Goal: Information Seeking & Learning: Learn about a topic

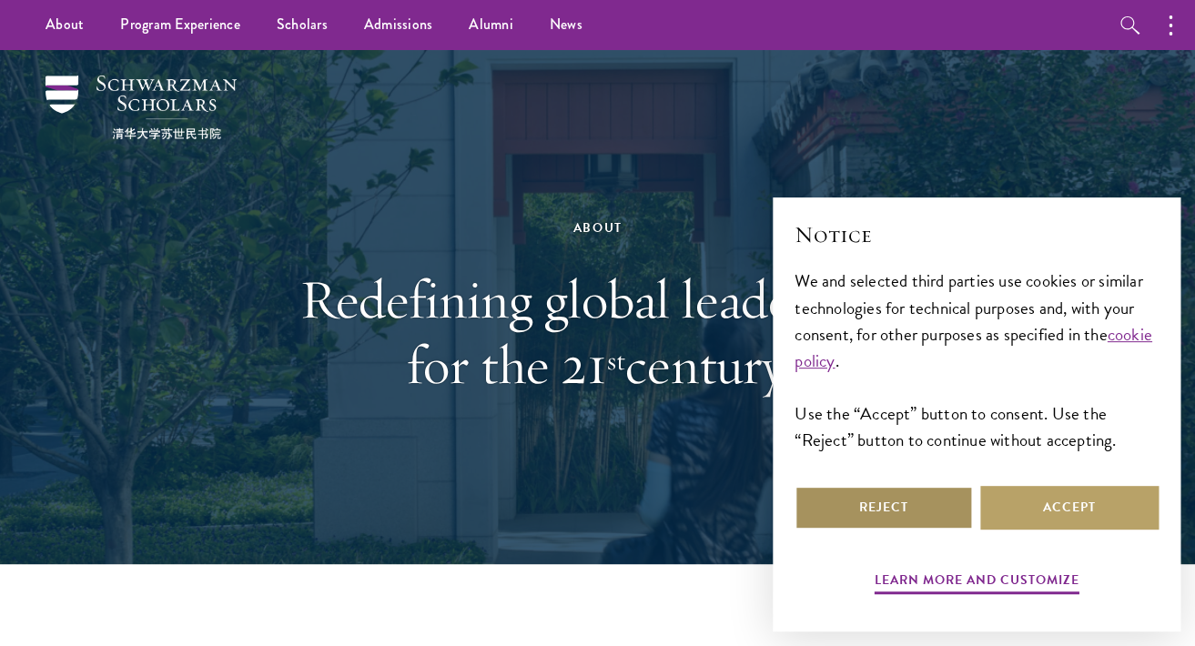
click at [864, 518] on button "Reject" at bounding box center [884, 508] width 178 height 44
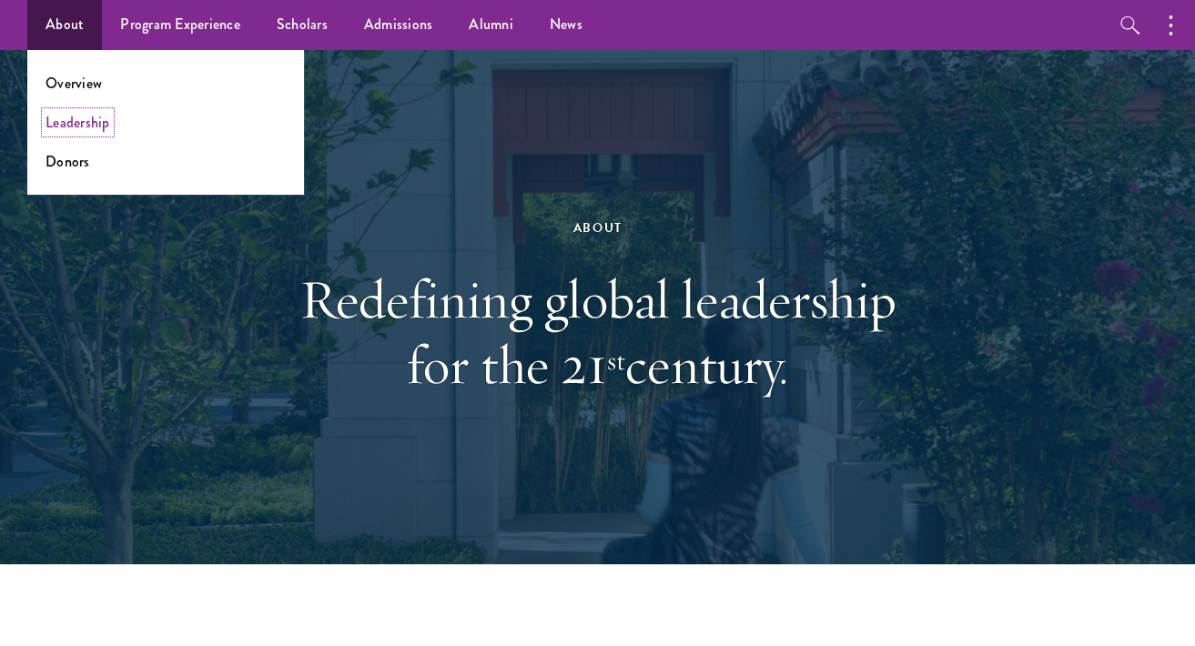
click at [64, 126] on link "Leadership" at bounding box center [78, 122] width 65 height 21
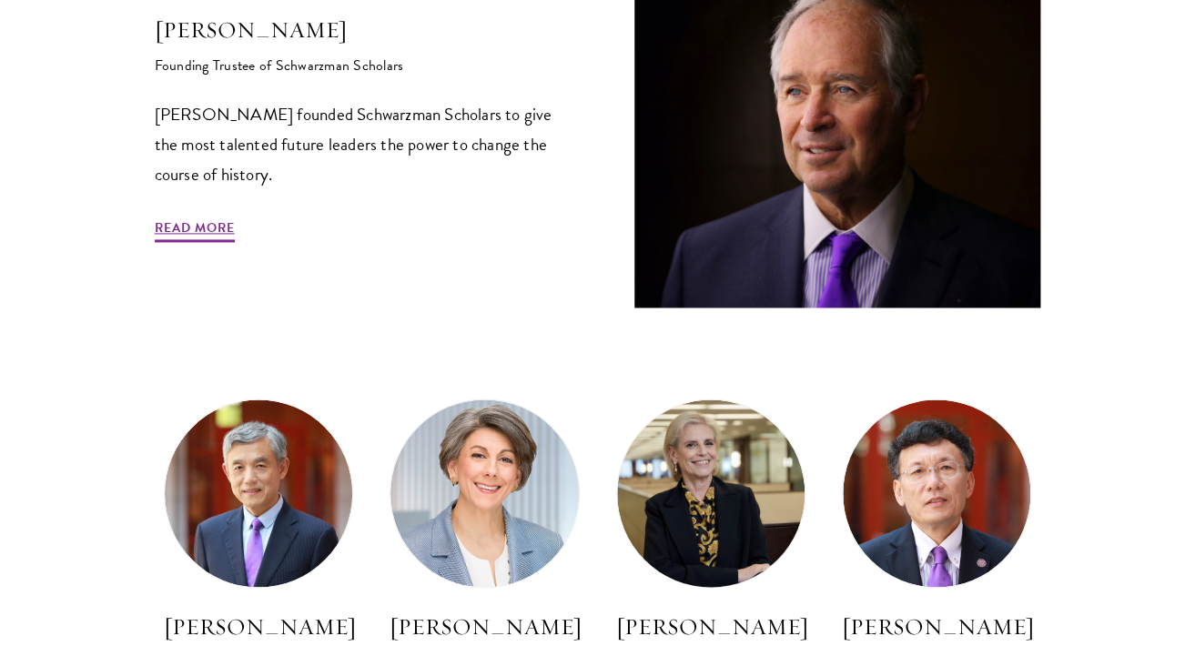
scroll to position [726, 0]
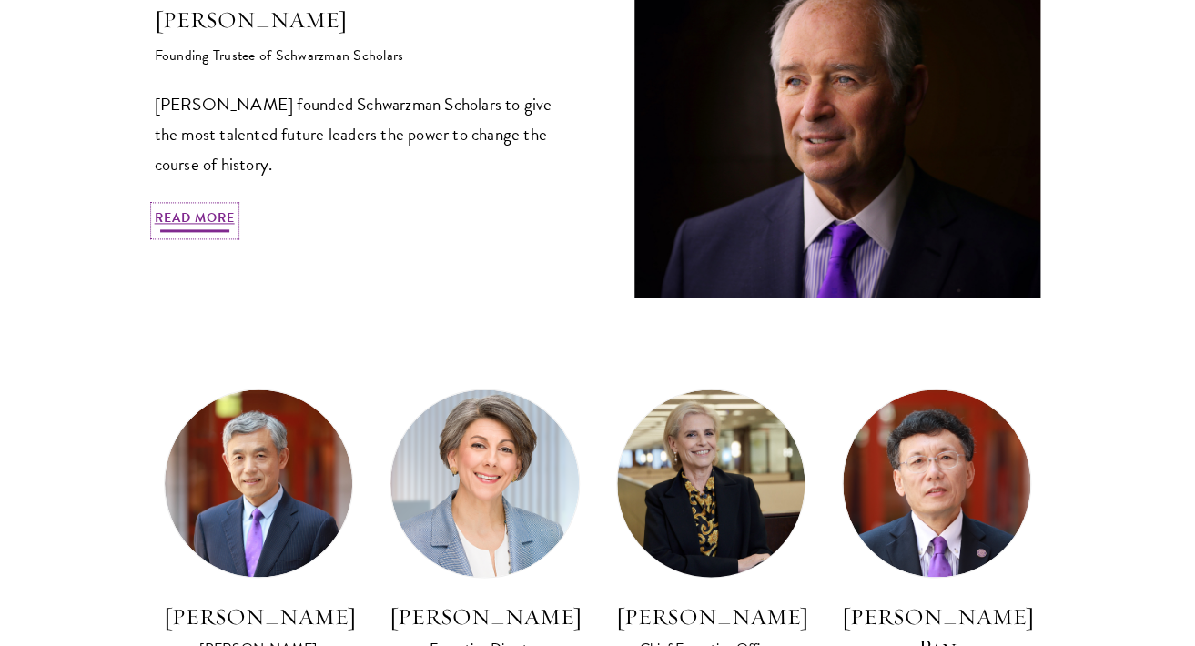
click at [175, 222] on link "Read More" at bounding box center [195, 222] width 80 height 28
